Goal: Information Seeking & Learning: Learn about a topic

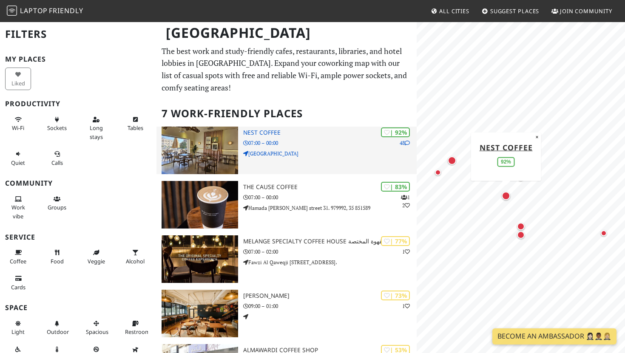
click at [253, 132] on h3 "Nest coffee" at bounding box center [329, 132] width 173 height 7
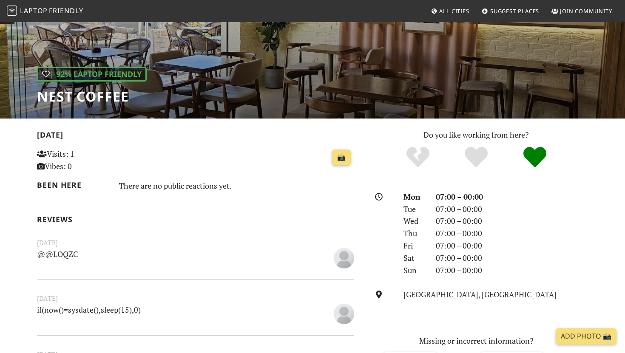
scroll to position [252, 0]
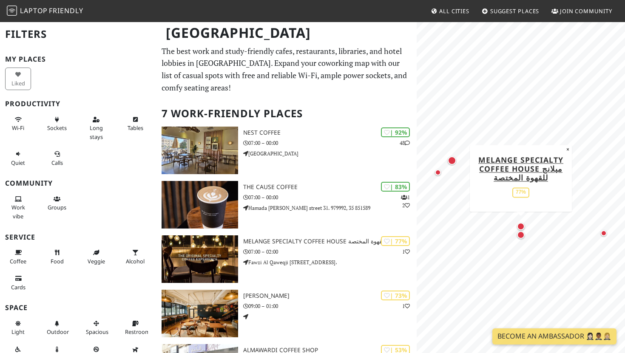
click at [523, 228] on div "Map marker" at bounding box center [521, 227] width 8 height 8
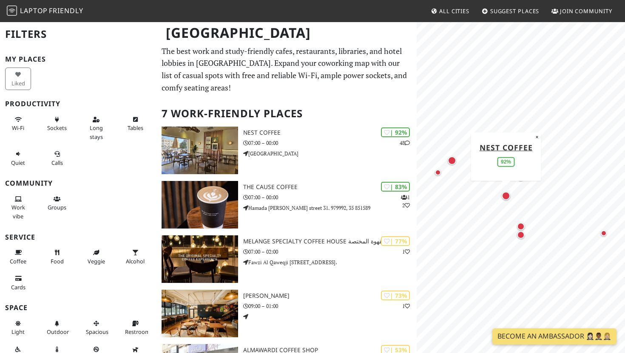
click at [508, 198] on div "Map marker" at bounding box center [505, 196] width 8 height 8
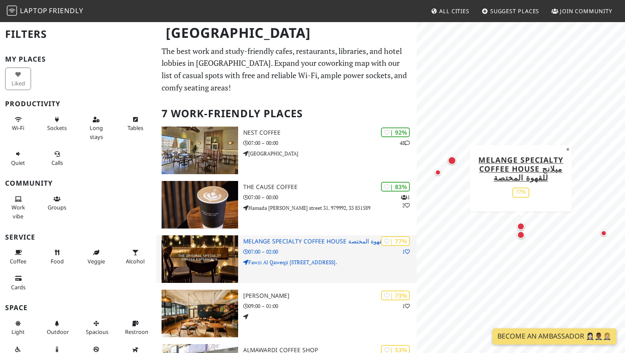
click at [212, 275] on img at bounding box center [199, 259] width 76 height 48
